Goal: Transaction & Acquisition: Obtain resource

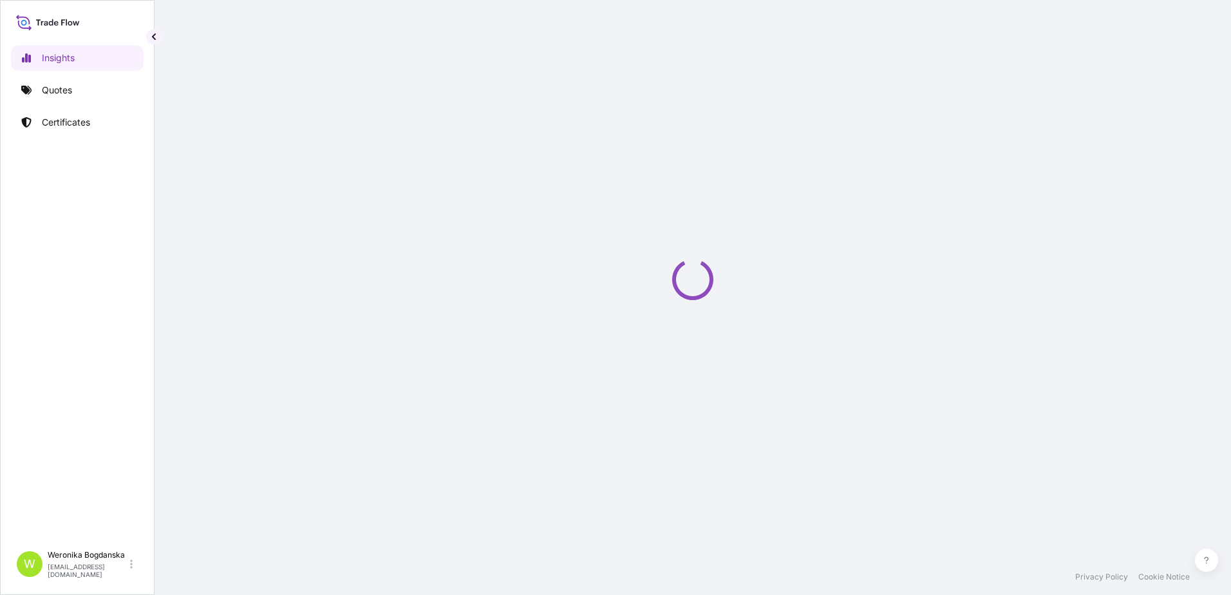
select select "2025"
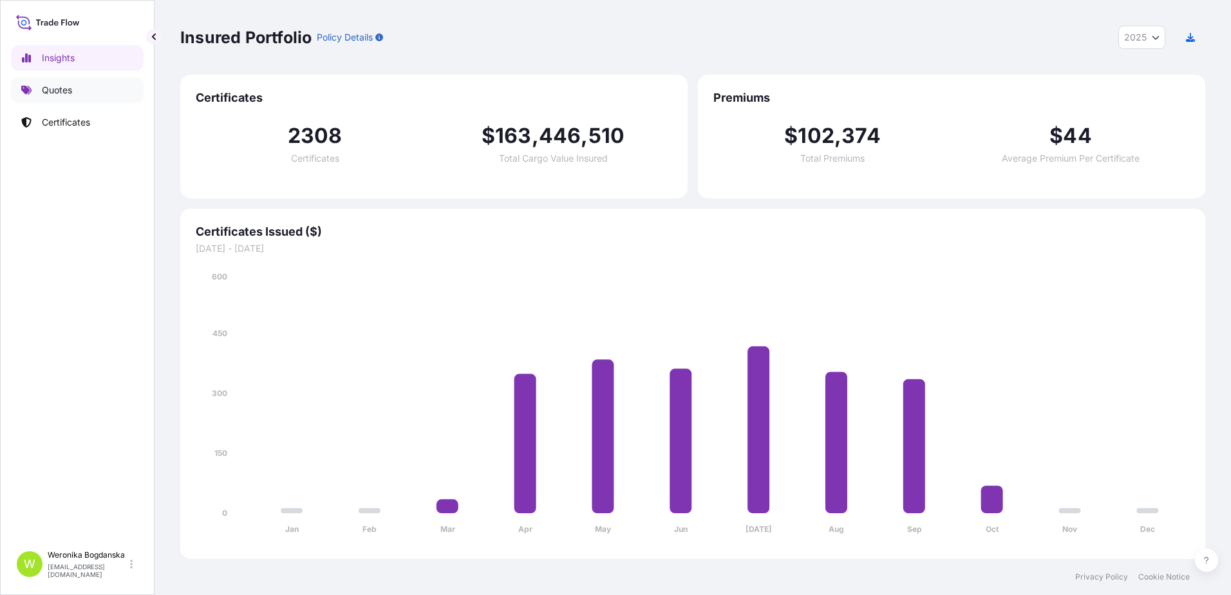
click at [89, 90] on link "Quotes" at bounding box center [77, 90] width 133 height 26
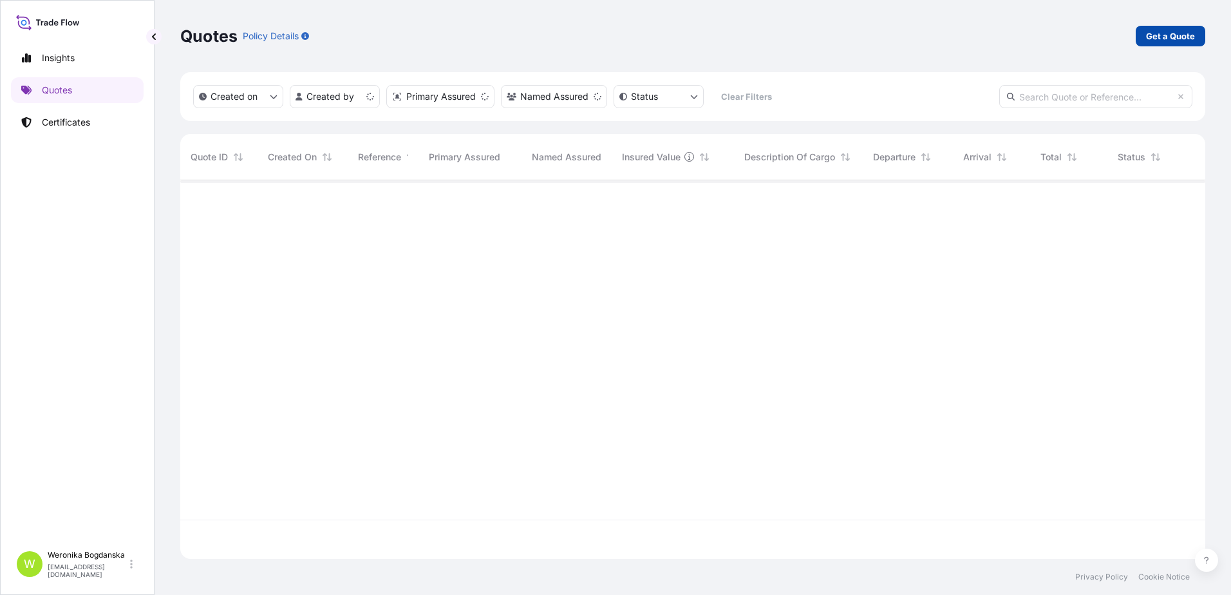
scroll to position [376, 1016]
click at [1174, 34] on p "Get a Quote" at bounding box center [1170, 36] width 49 height 13
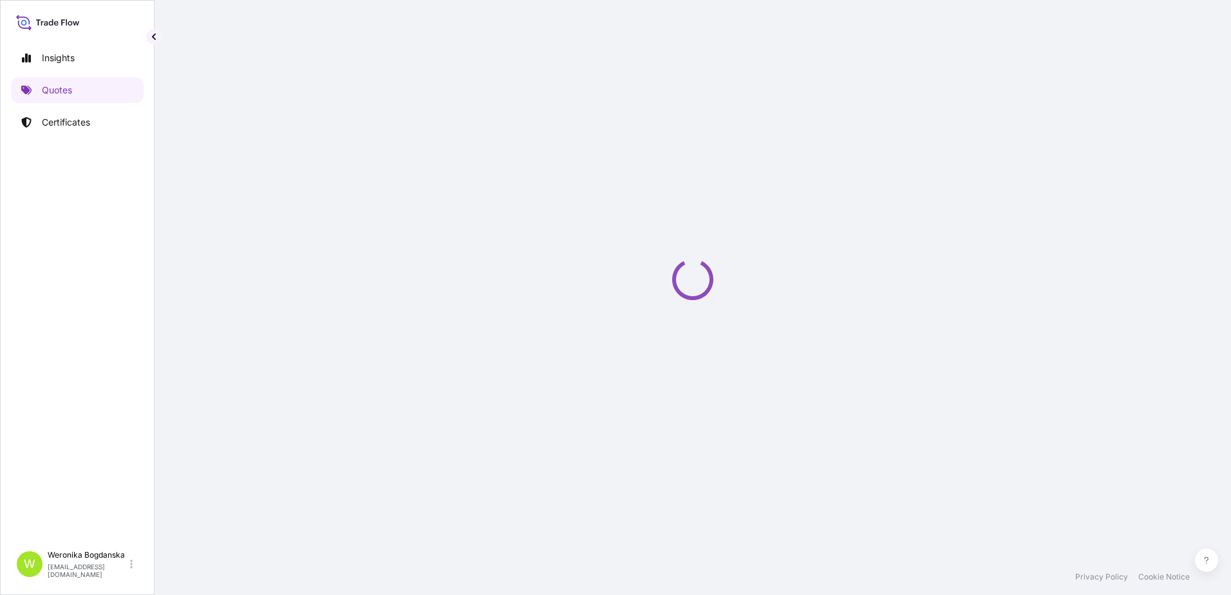
select select "Sea"
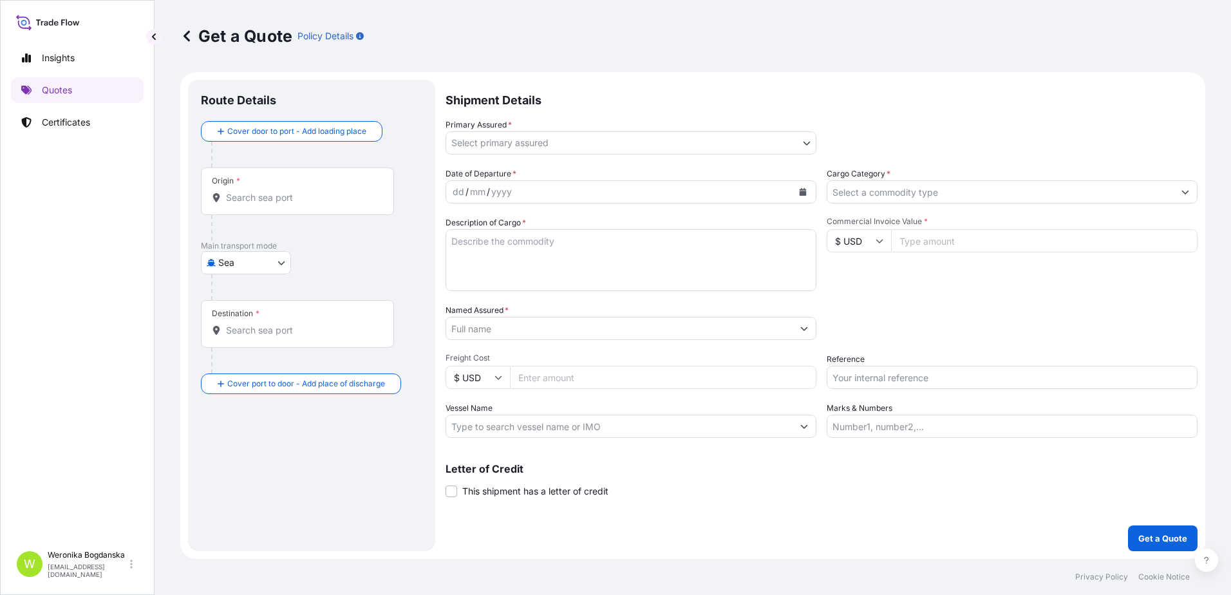
click at [288, 200] on input "Origin *" at bounding box center [302, 197] width 152 height 13
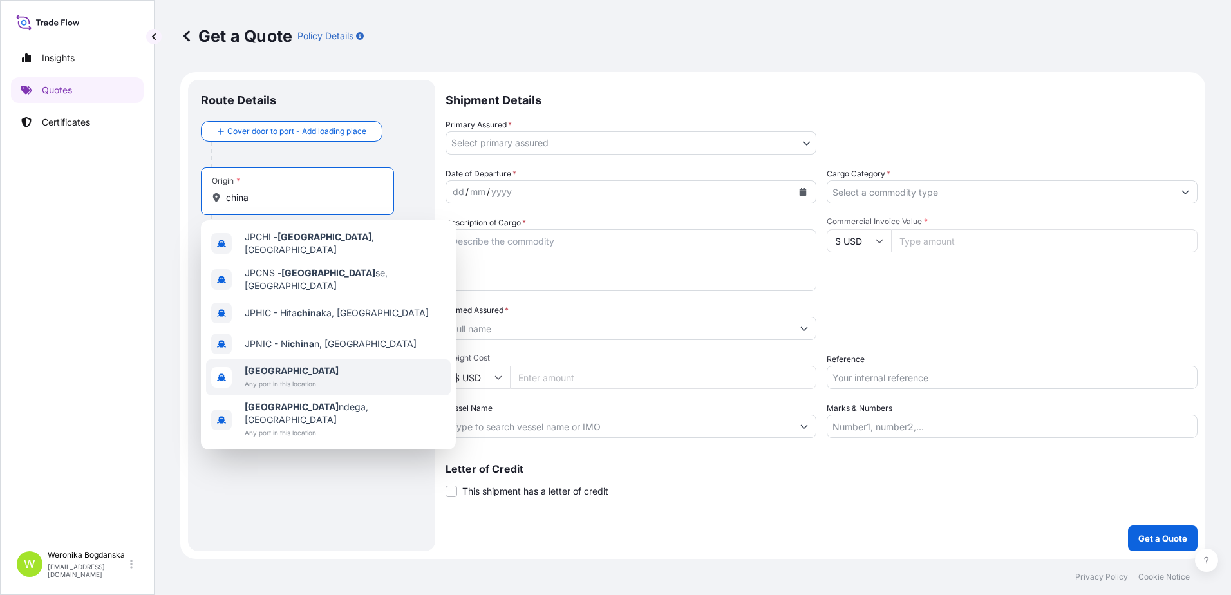
click at [328, 359] on div "[GEOGRAPHIC_DATA] Any port in this location" at bounding box center [328, 377] width 245 height 36
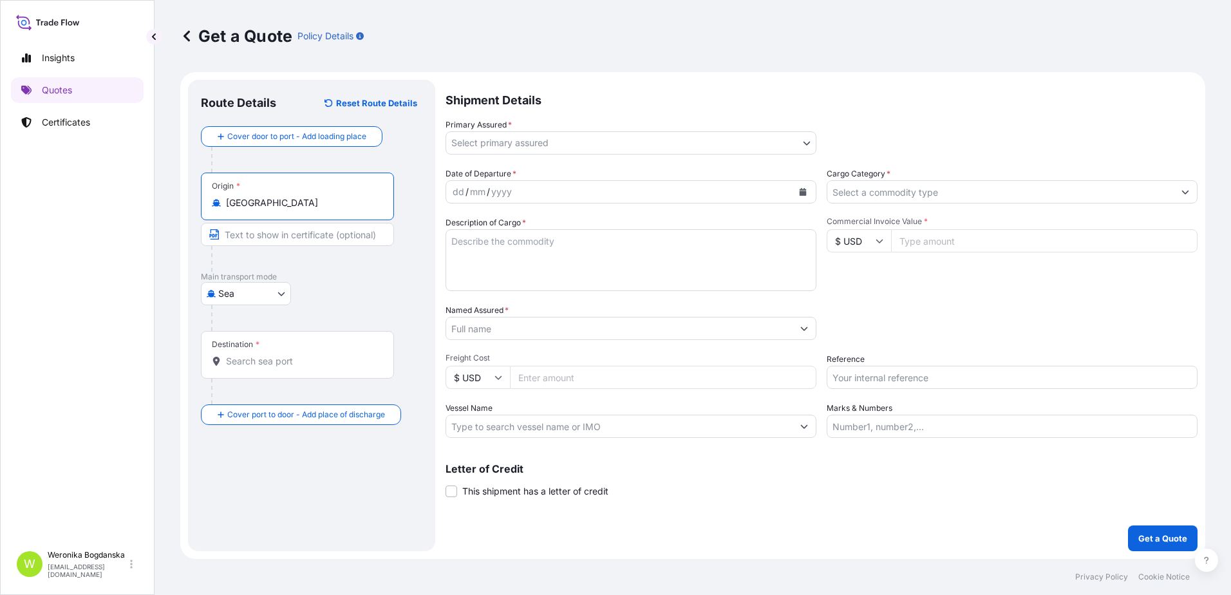
type input "[GEOGRAPHIC_DATA]"
click at [308, 365] on input "Destination *" at bounding box center [302, 361] width 152 height 13
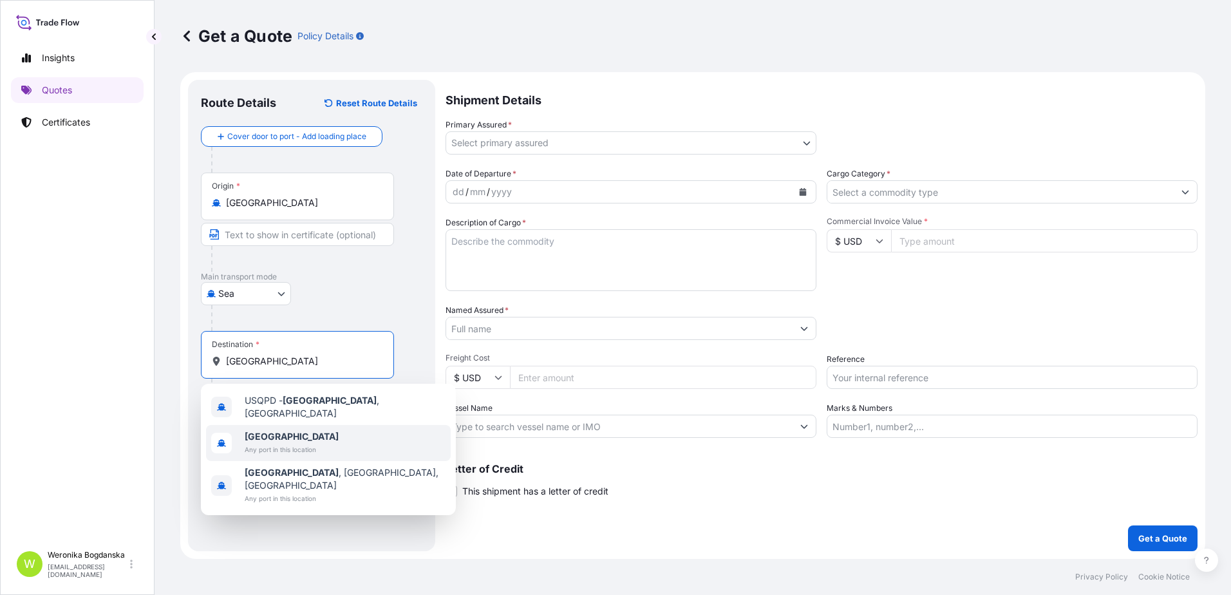
click at [267, 437] on span "[GEOGRAPHIC_DATA]" at bounding box center [292, 436] width 94 height 13
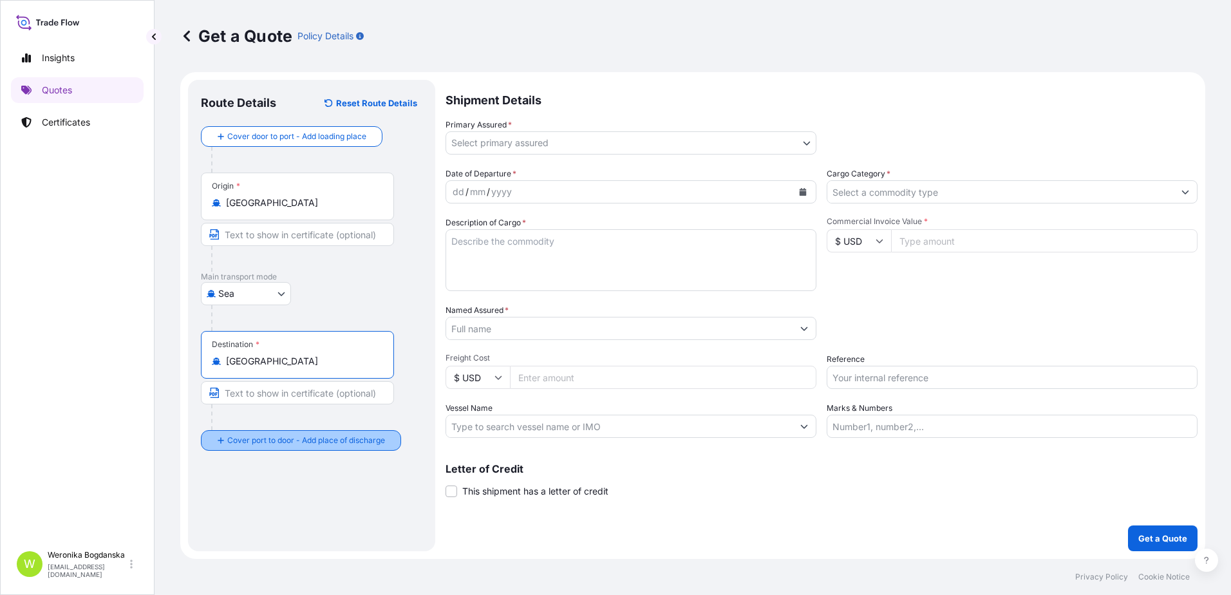
type input "[GEOGRAPHIC_DATA]"
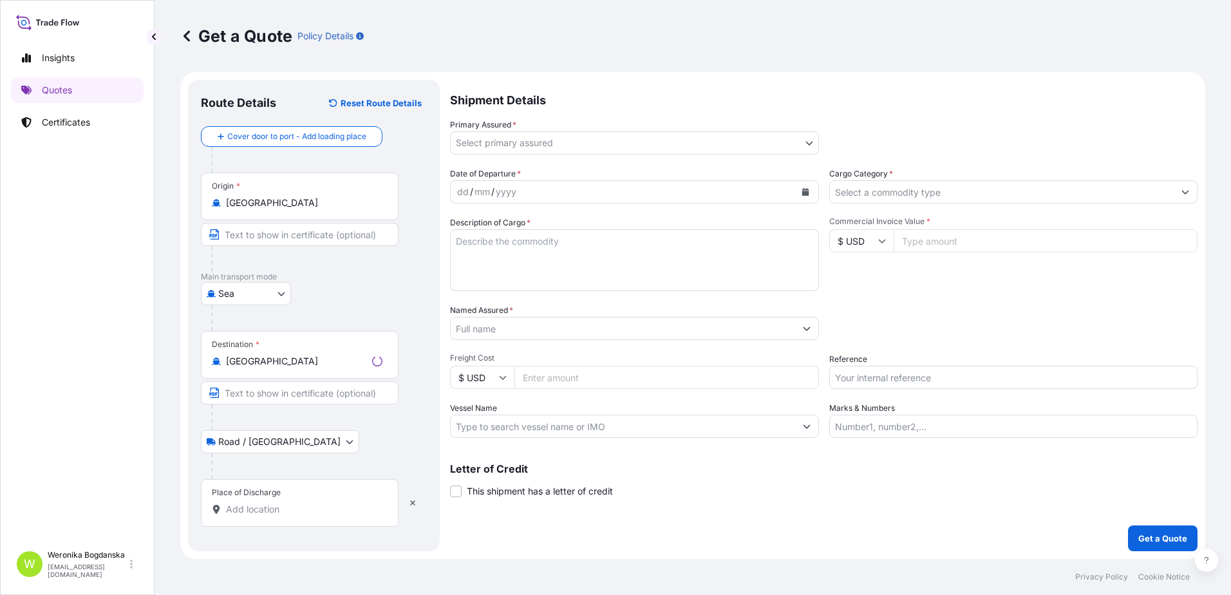
click at [279, 507] on input "Place of Discharge" at bounding box center [304, 509] width 156 height 13
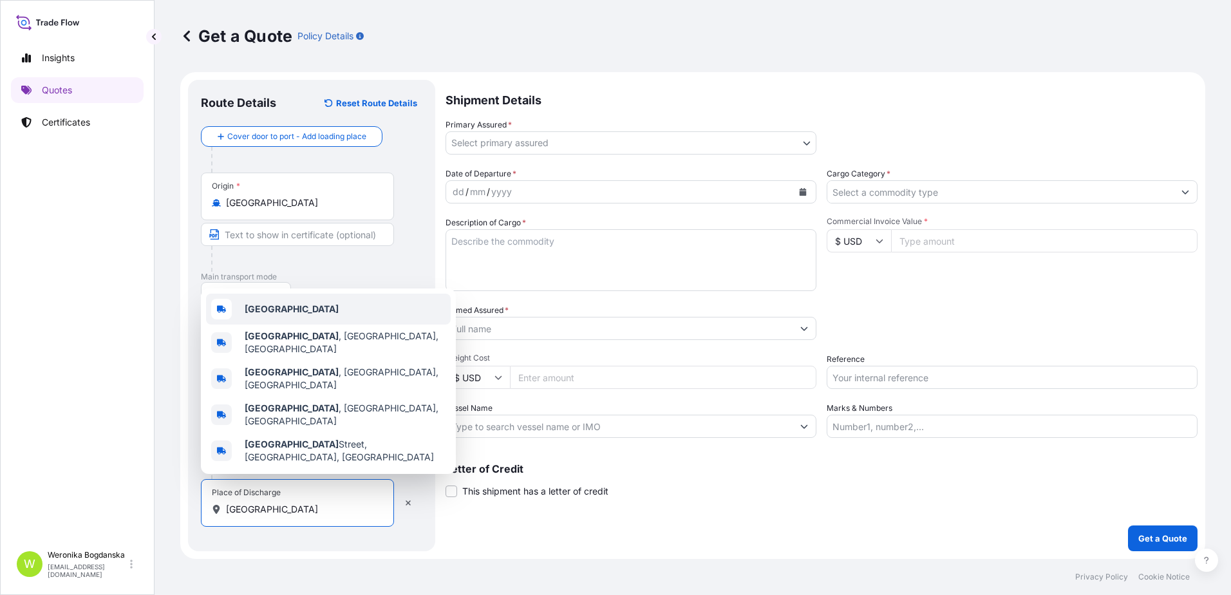
click at [274, 314] on b "[GEOGRAPHIC_DATA]" at bounding box center [292, 308] width 94 height 11
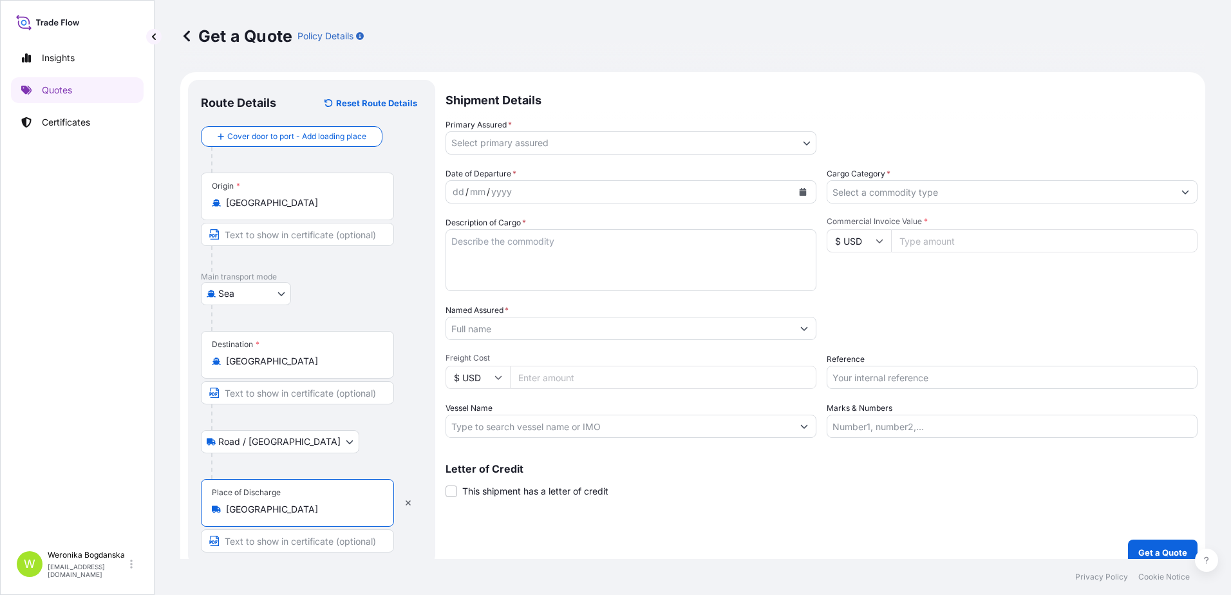
type input "[GEOGRAPHIC_DATA]"
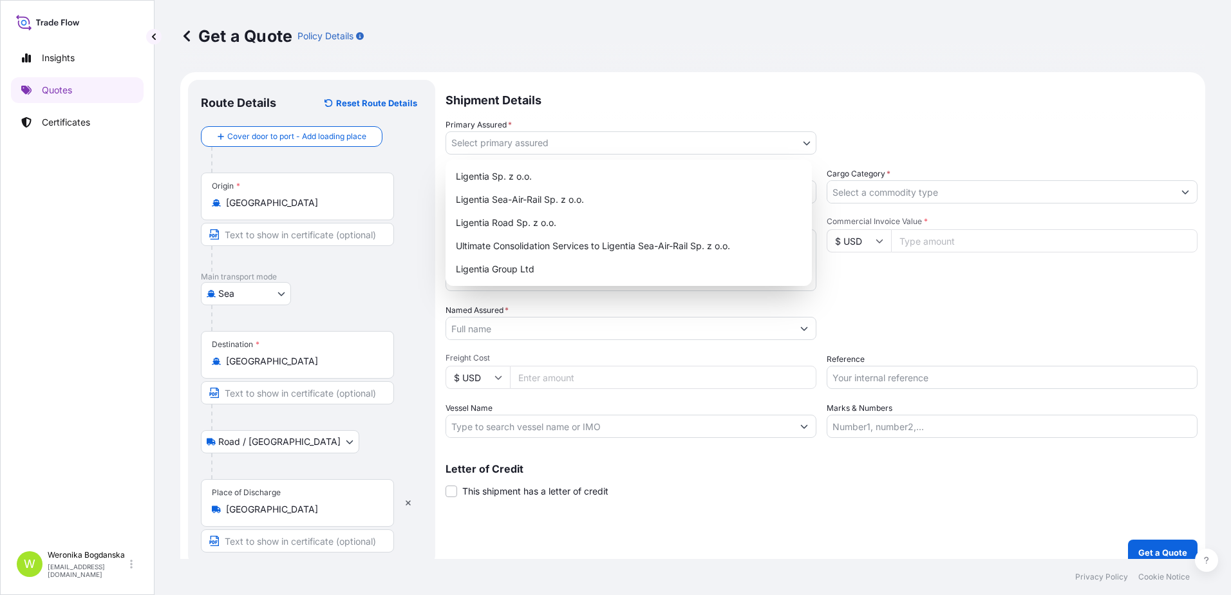
click at [697, 143] on body "3 options available. 0 options available. 5 options available. Insights Quotes …" at bounding box center [615, 297] width 1231 height 595
click at [641, 188] on div "Ligentia Sea-Air-Rail Sp. z o.o." at bounding box center [629, 199] width 356 height 23
select select "31440"
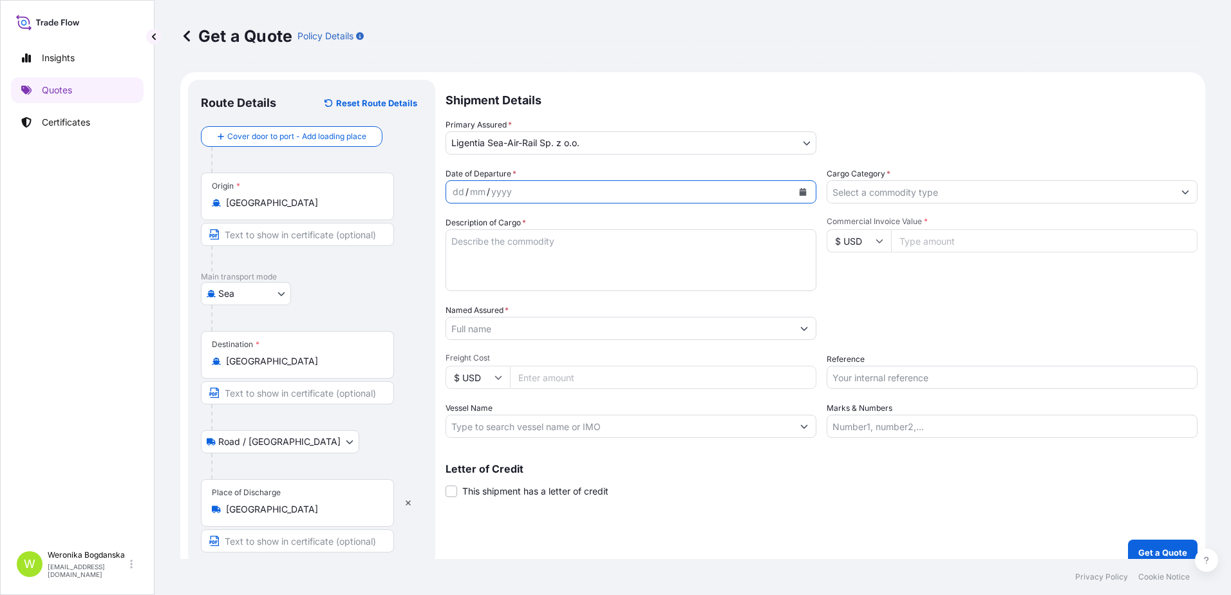
click at [800, 193] on icon "Calendar" at bounding box center [803, 192] width 7 height 8
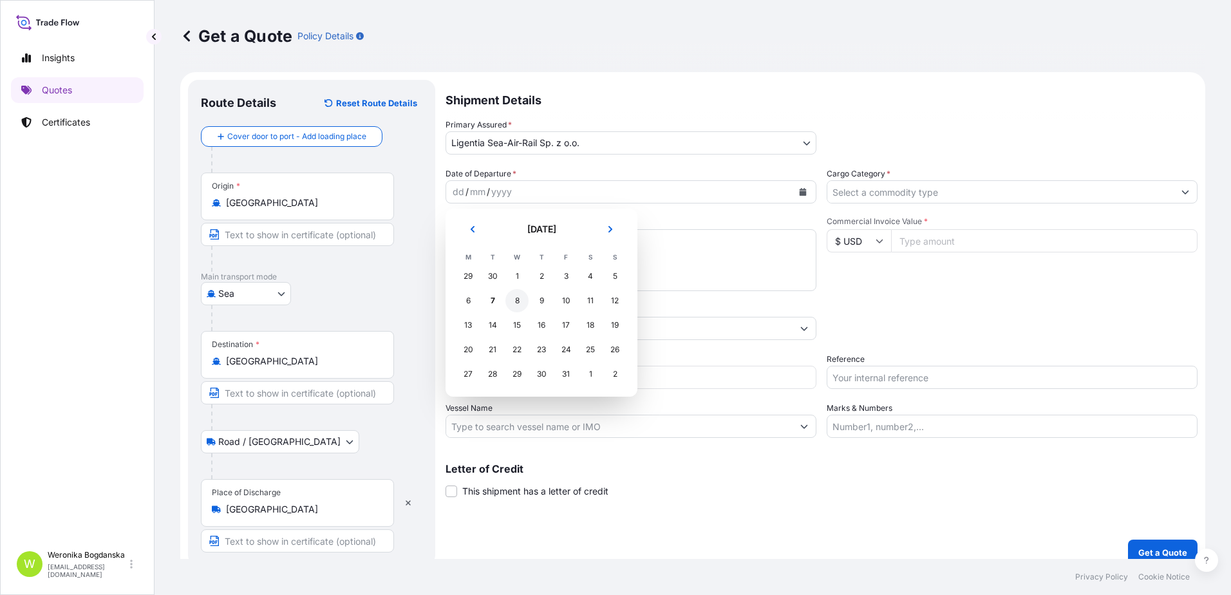
click at [519, 298] on div "8" at bounding box center [517, 300] width 23 height 23
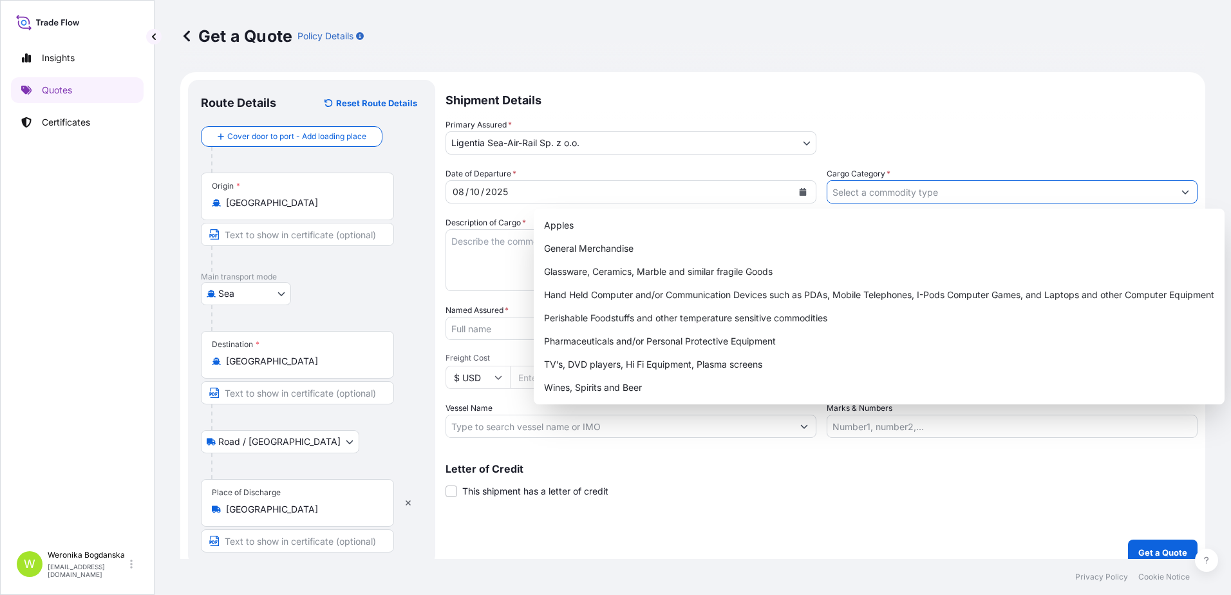
click at [1085, 194] on input "Cargo Category *" at bounding box center [1001, 191] width 346 height 23
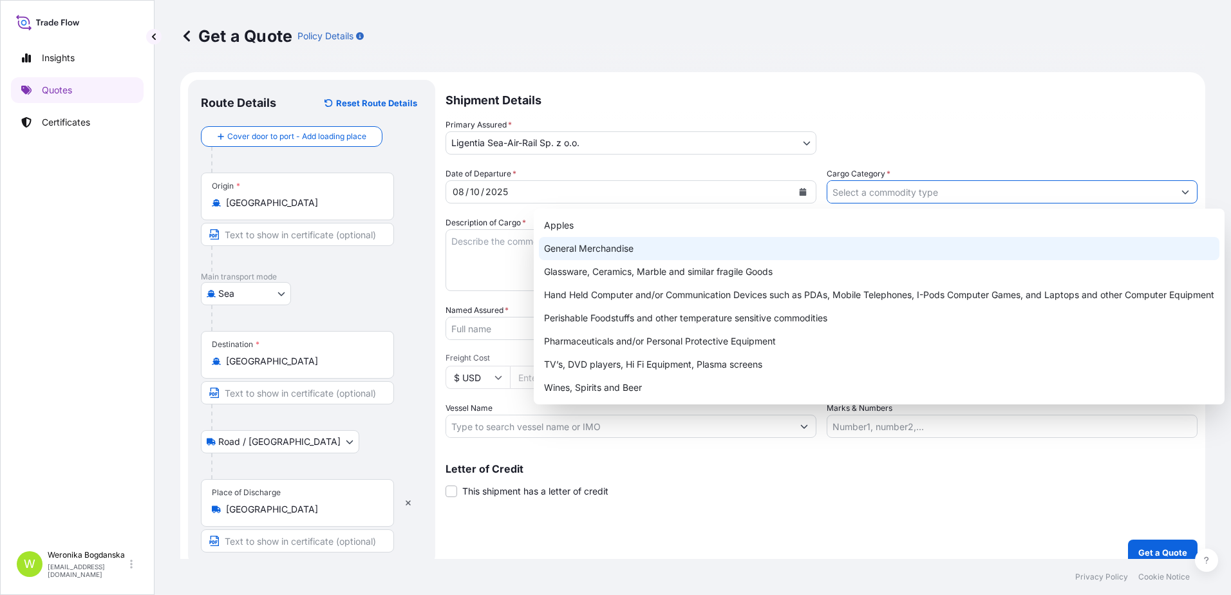
click at [600, 247] on div "General Merchandise" at bounding box center [879, 248] width 681 height 23
type input "General Merchandise"
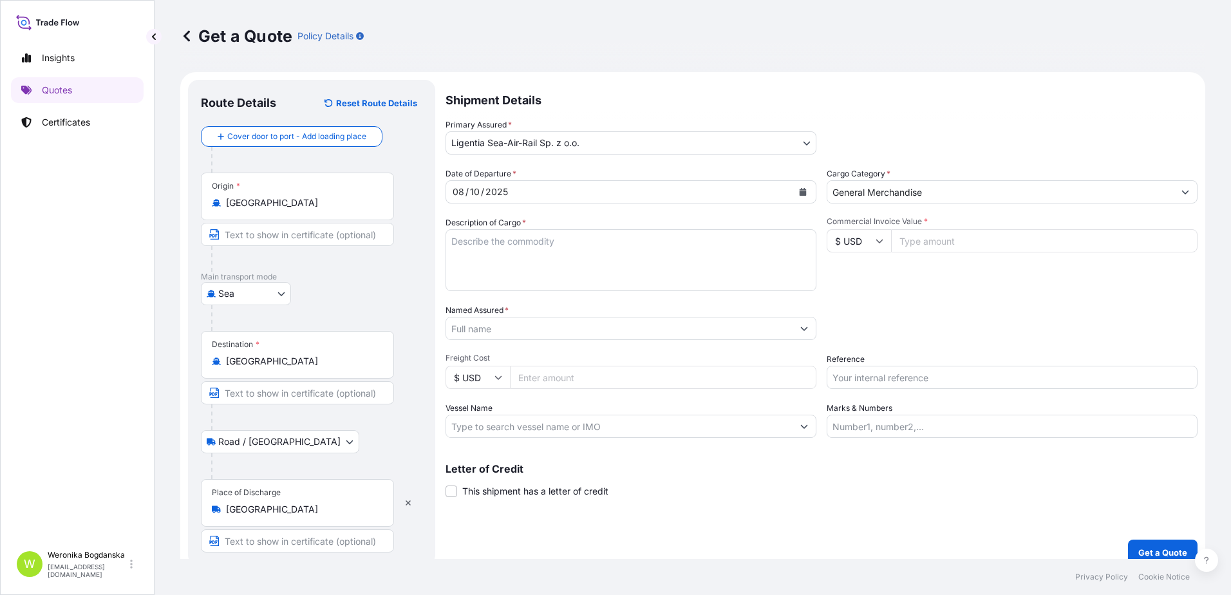
click at [500, 247] on textarea "Description of Cargo *" at bounding box center [631, 260] width 371 height 62
paste textarea "LASHLIGHT"
click at [450, 243] on textarea "LASHLIGHT" at bounding box center [631, 260] width 371 height 62
click at [537, 242] on textarea "FLASHLIGHT" at bounding box center [631, 260] width 371 height 62
click at [544, 248] on textarea "FLASHLIGHT," at bounding box center [631, 260] width 371 height 62
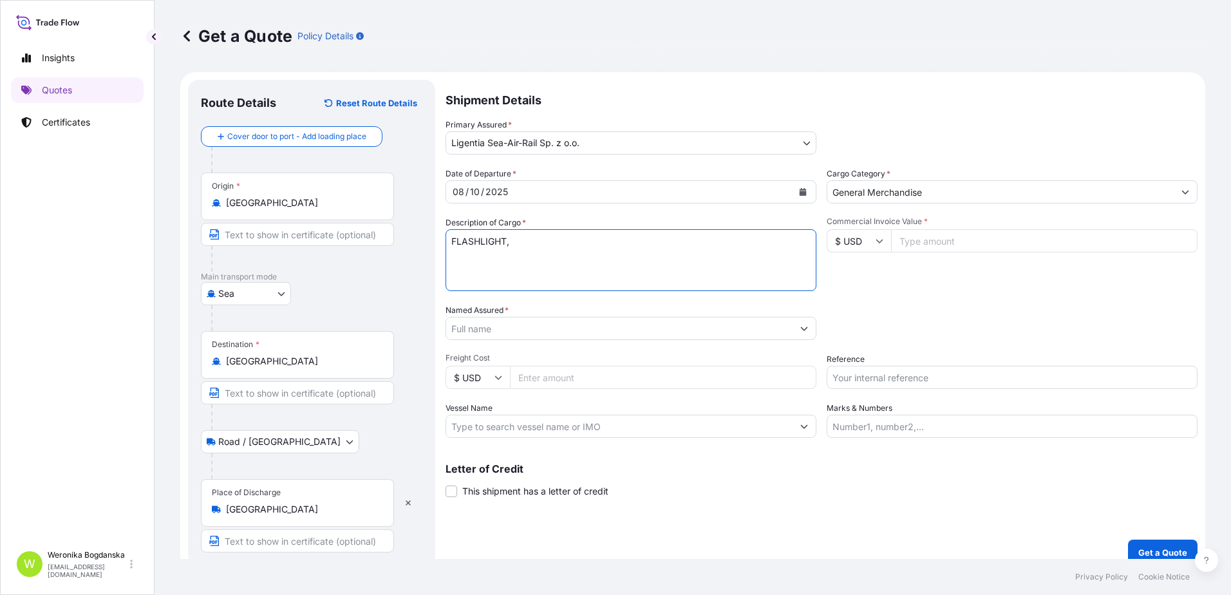
paste textarea "HEADLAMP; WORK LIGHT"
click at [564, 241] on textarea "FLASHLIGHT, HEADLAMP; WORK LIGHT" at bounding box center [631, 260] width 371 height 62
click at [656, 251] on textarea "FLASHLIGHT, HEADLAMP, WORK LIGHT" at bounding box center [631, 260] width 371 height 62
click at [502, 257] on textarea "FLASHLIGHT, HEADLAMP, WORK LIGHT" at bounding box center [631, 260] width 371 height 62
paste textarea "MODEOOCU9824429 OOLJGN8235 40HC 1141.00 KG 5.20 M3 119 CTN"
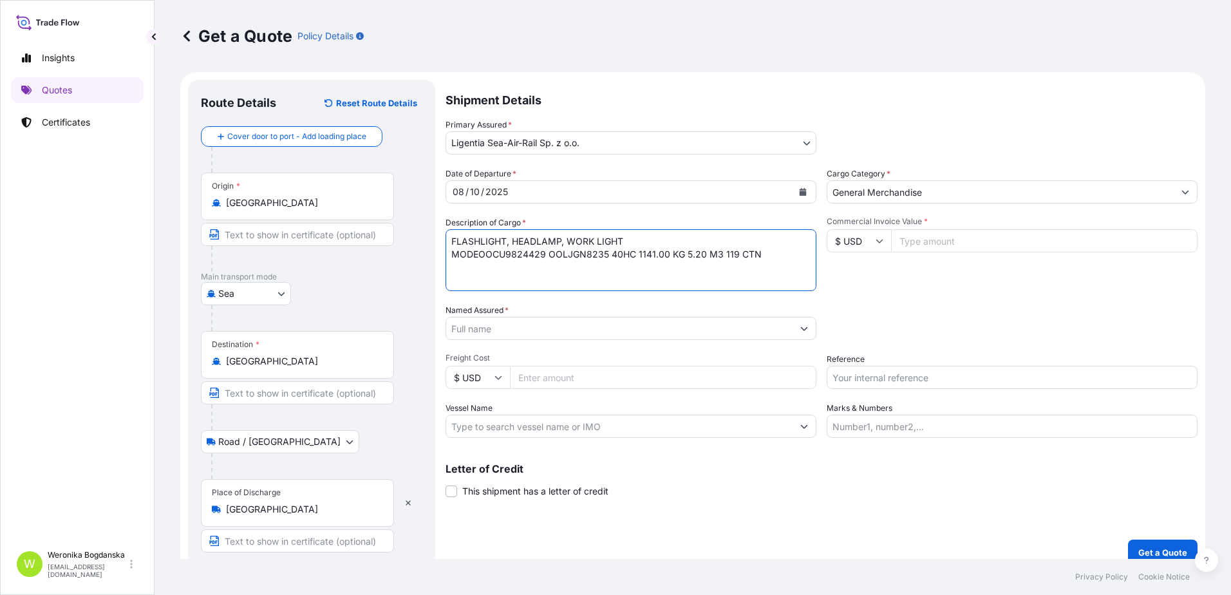
click at [479, 258] on textarea "FLASHLIGHT, HEADLAMP, WORK LIGHT MODEOOCU9824429 OOLJGN8235 40HC 1141.00 KG 5.2…" at bounding box center [631, 260] width 371 height 62
click at [450, 242] on textarea "FLASHLIGHT, HEADLAMP, WORK LIGHT OOCU9824429 OOLJGN8235 40HC 1141.00 KG 5.20 M3…" at bounding box center [631, 260] width 371 height 62
click at [469, 242] on textarea "FLASHLIGHT, HEADLAMP, WORK LIGHT OOCU9824429 OOLJGN8235 40HC 1141.00 KG 5.20 M3…" at bounding box center [631, 260] width 371 height 62
type textarea "LCL FLASHLIGHT, HEADLAMP, WORK LIGHT OOCU9824429 OOLJGN8235 40HC 1141.00 KG 5.2…"
click at [995, 243] on input "Commercial Invoice Value *" at bounding box center [1044, 240] width 307 height 23
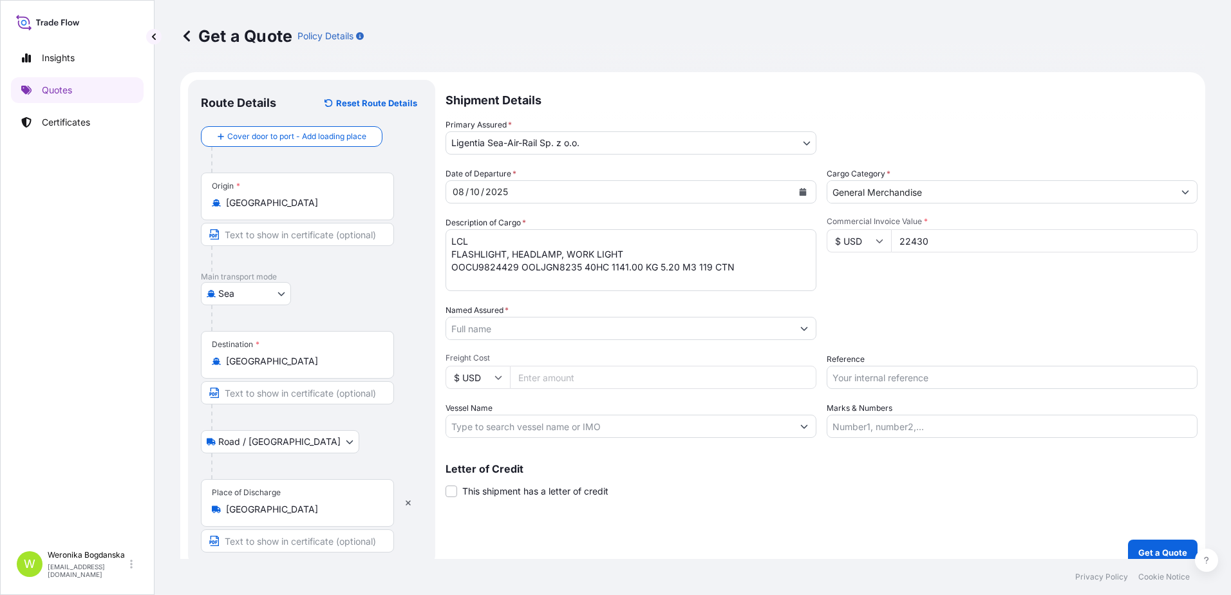
type input "22430"
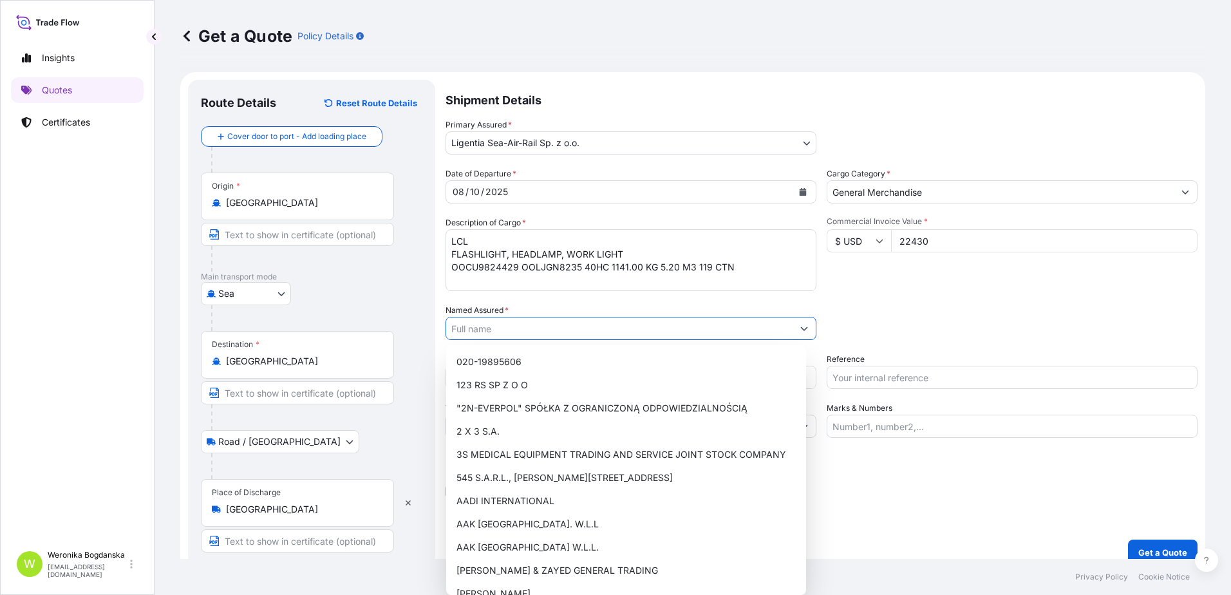
click at [595, 327] on input "Named Assured *" at bounding box center [619, 328] width 346 height 23
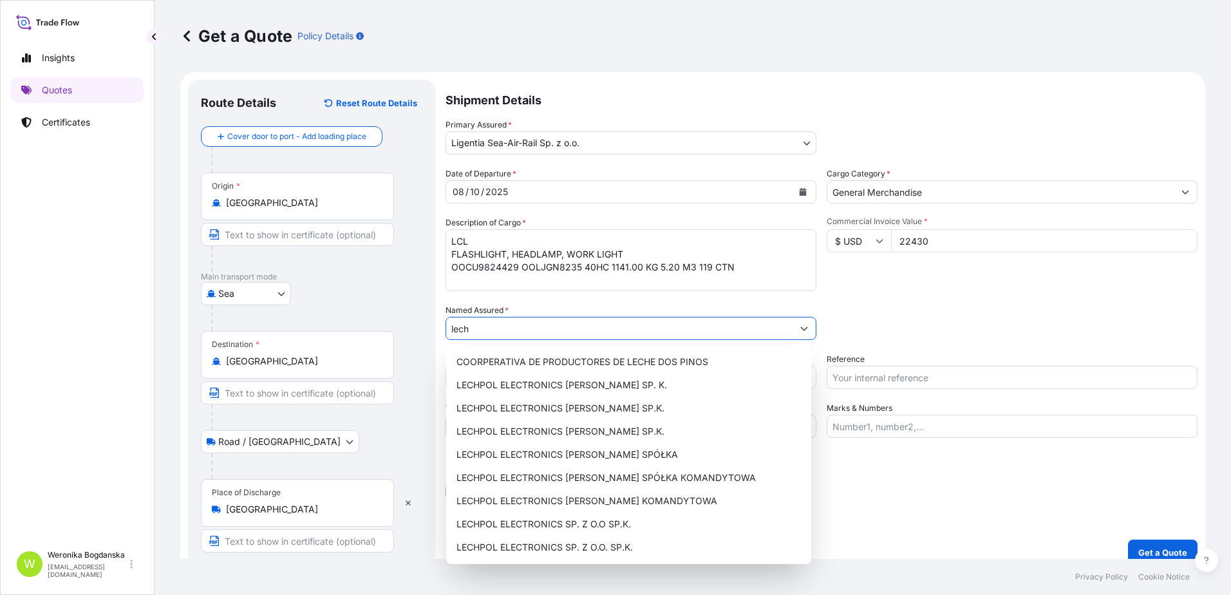
drag, startPoint x: 600, startPoint y: 332, endPoint x: 357, endPoint y: 334, distance: 242.2
click at [363, 334] on form "Route Details Reset Route Details Cover door to port - Add loading place Place …" at bounding box center [692, 322] width 1025 height 501
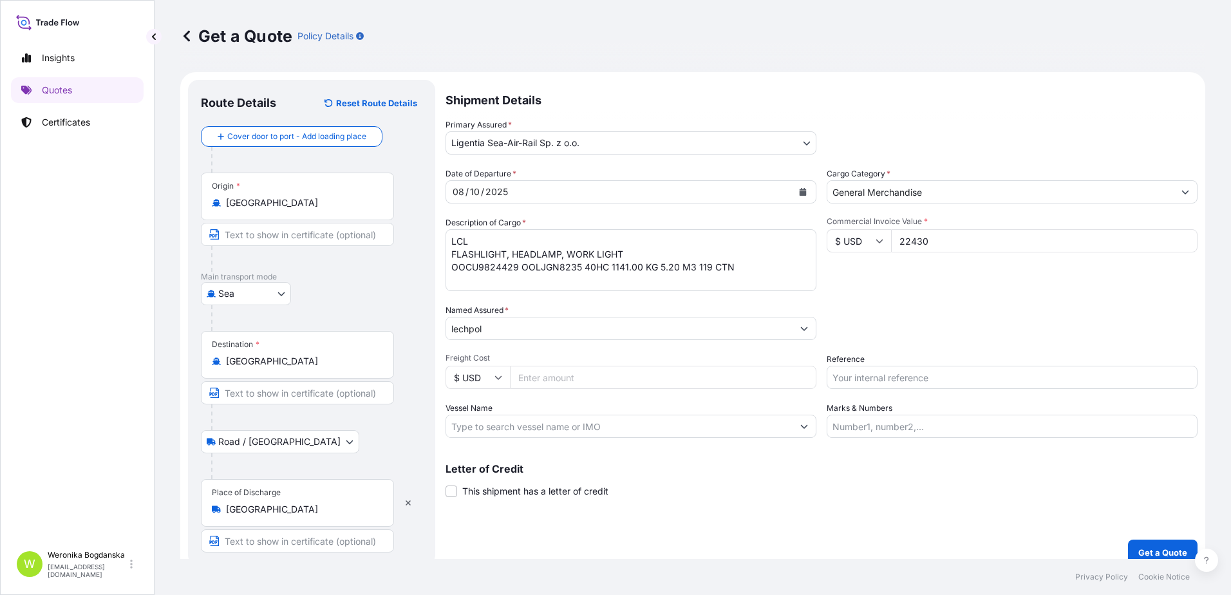
click at [536, 328] on input "lechpol" at bounding box center [619, 328] width 346 height 23
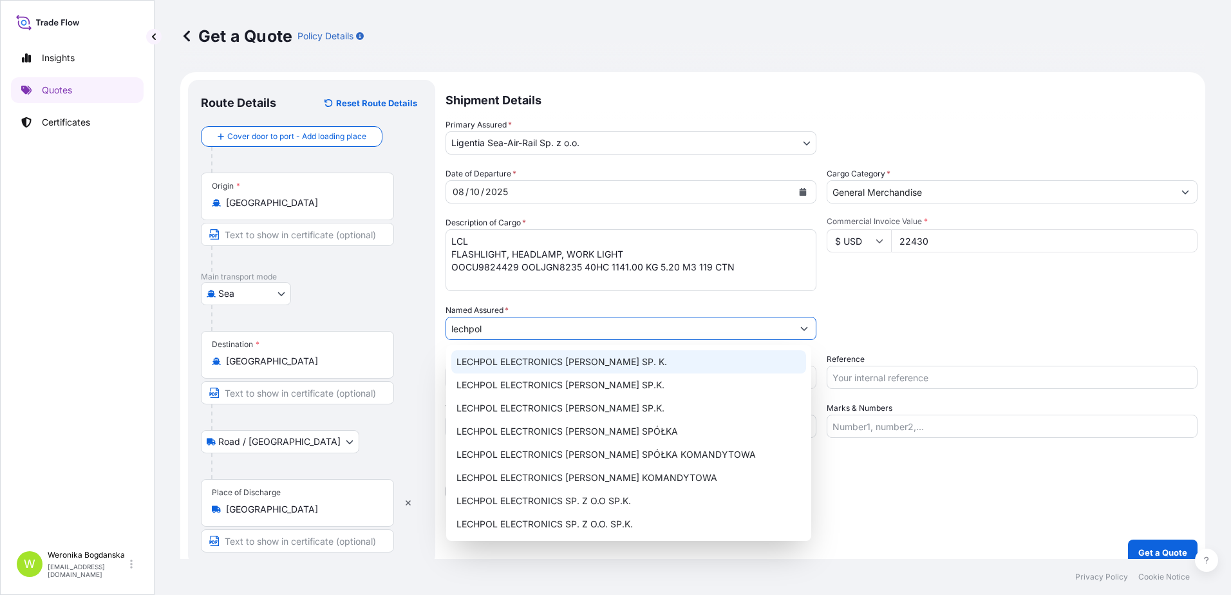
click at [641, 360] on div "LECHPOL ELECTRONICS [PERSON_NAME] SP. K." at bounding box center [628, 361] width 355 height 23
type input "LECHPOL ELECTRONICS [PERSON_NAME] SP. K."
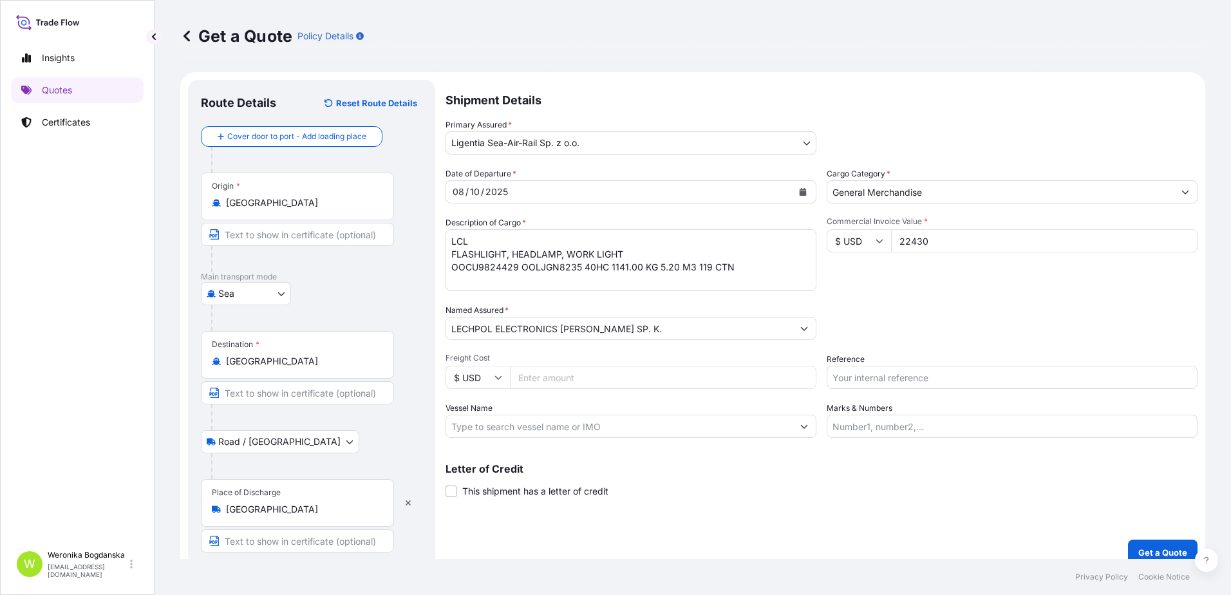
click at [980, 384] on input "Reference" at bounding box center [1012, 377] width 371 height 23
paste input "S02059578"
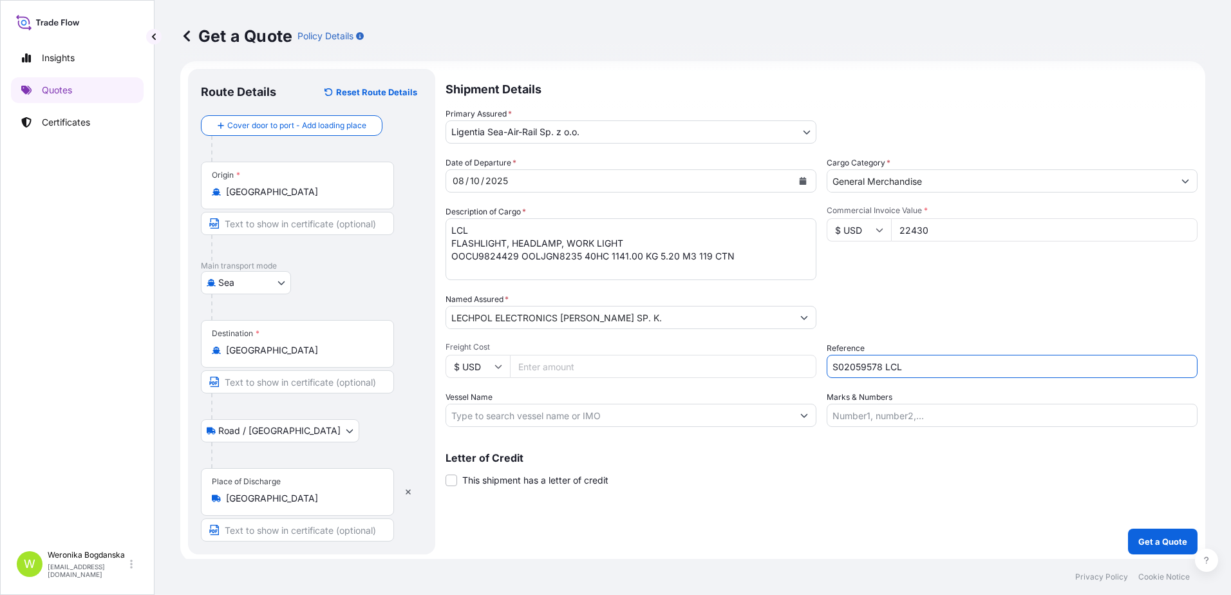
scroll to position [14, 0]
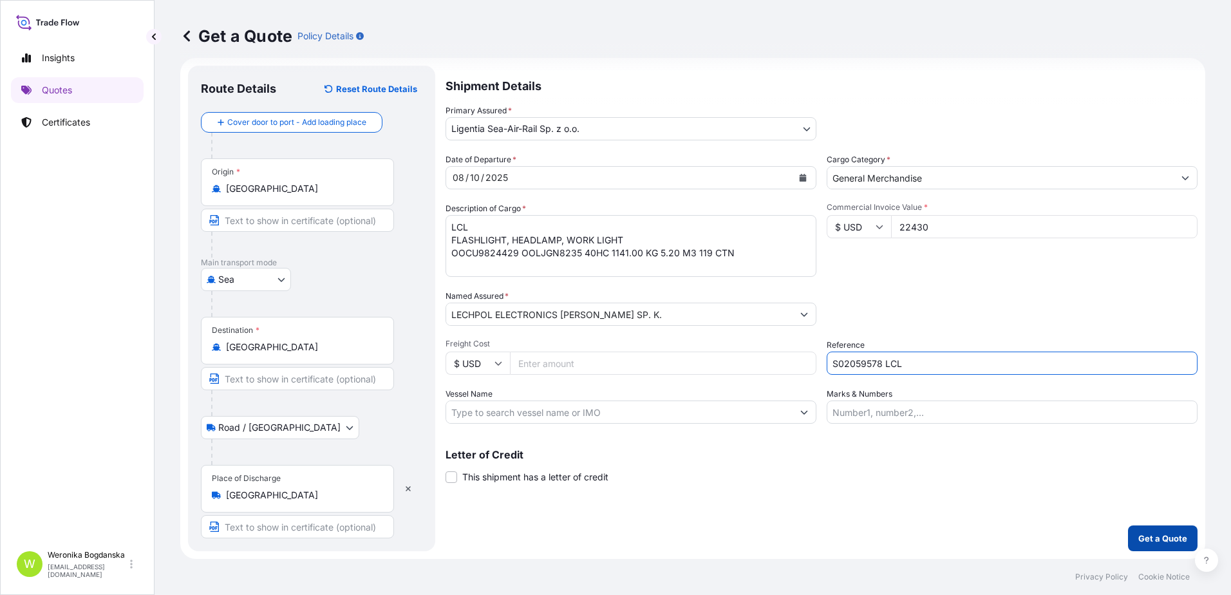
type input "S02059578 LCL"
click at [1139, 538] on p "Get a Quote" at bounding box center [1163, 538] width 49 height 13
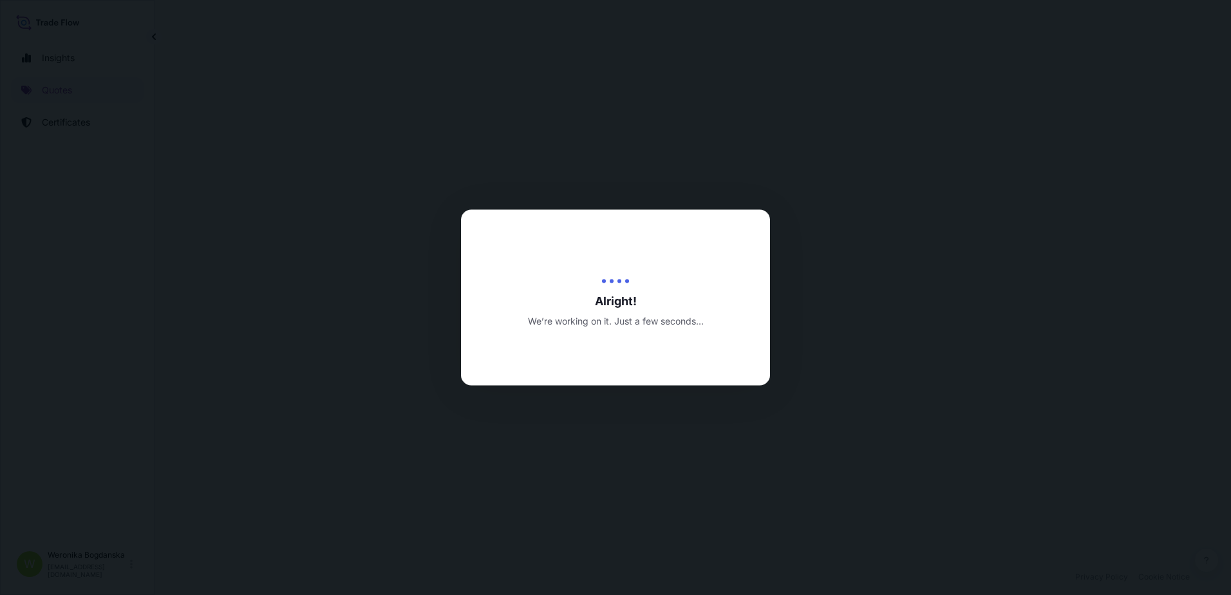
select select "Sea"
select select "Road / [GEOGRAPHIC_DATA]"
select select "31440"
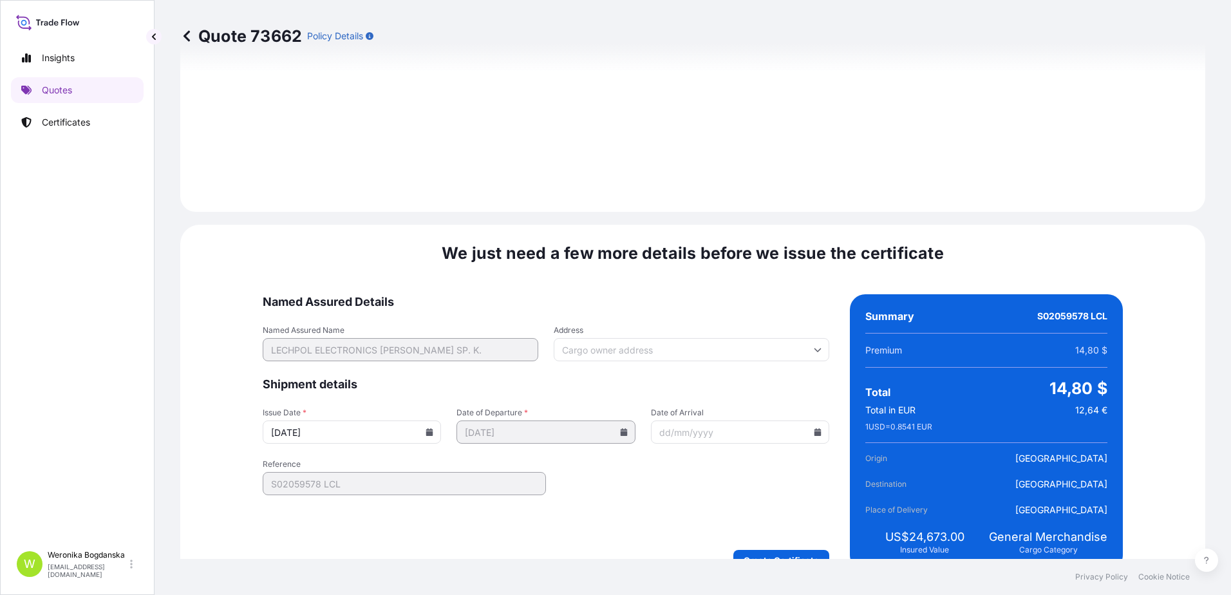
scroll to position [1573, 0]
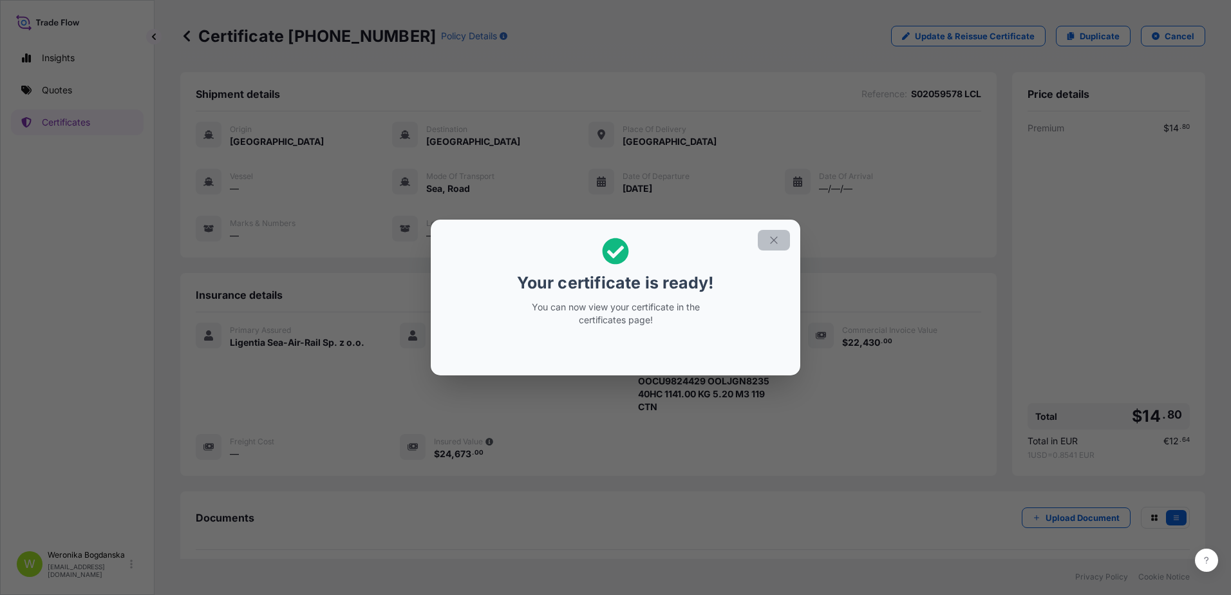
click at [782, 241] on button "button" at bounding box center [774, 240] width 32 height 21
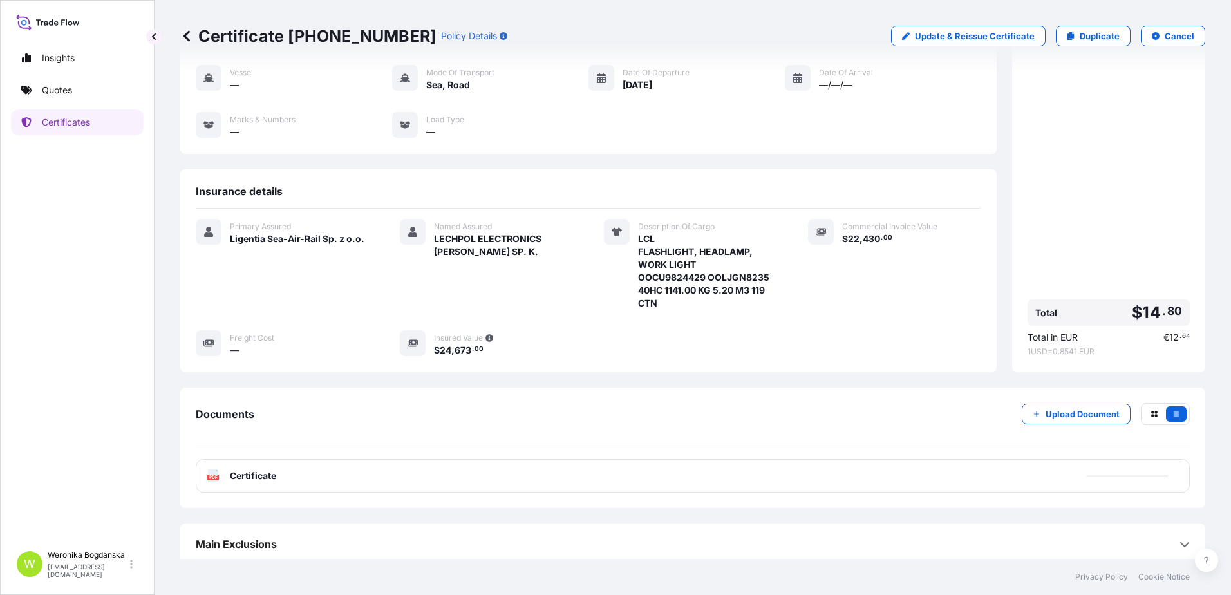
scroll to position [109, 0]
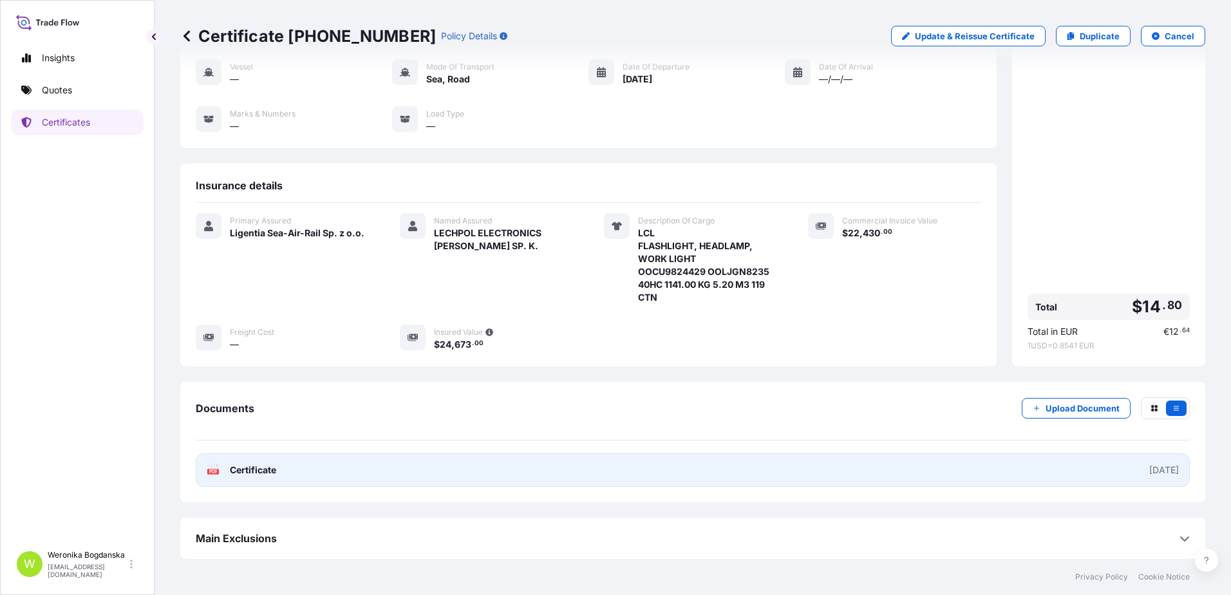
click at [800, 481] on link "PDF Certificate [DATE]" at bounding box center [693, 469] width 994 height 33
